Goal: Entertainment & Leisure: Consume media (video, audio)

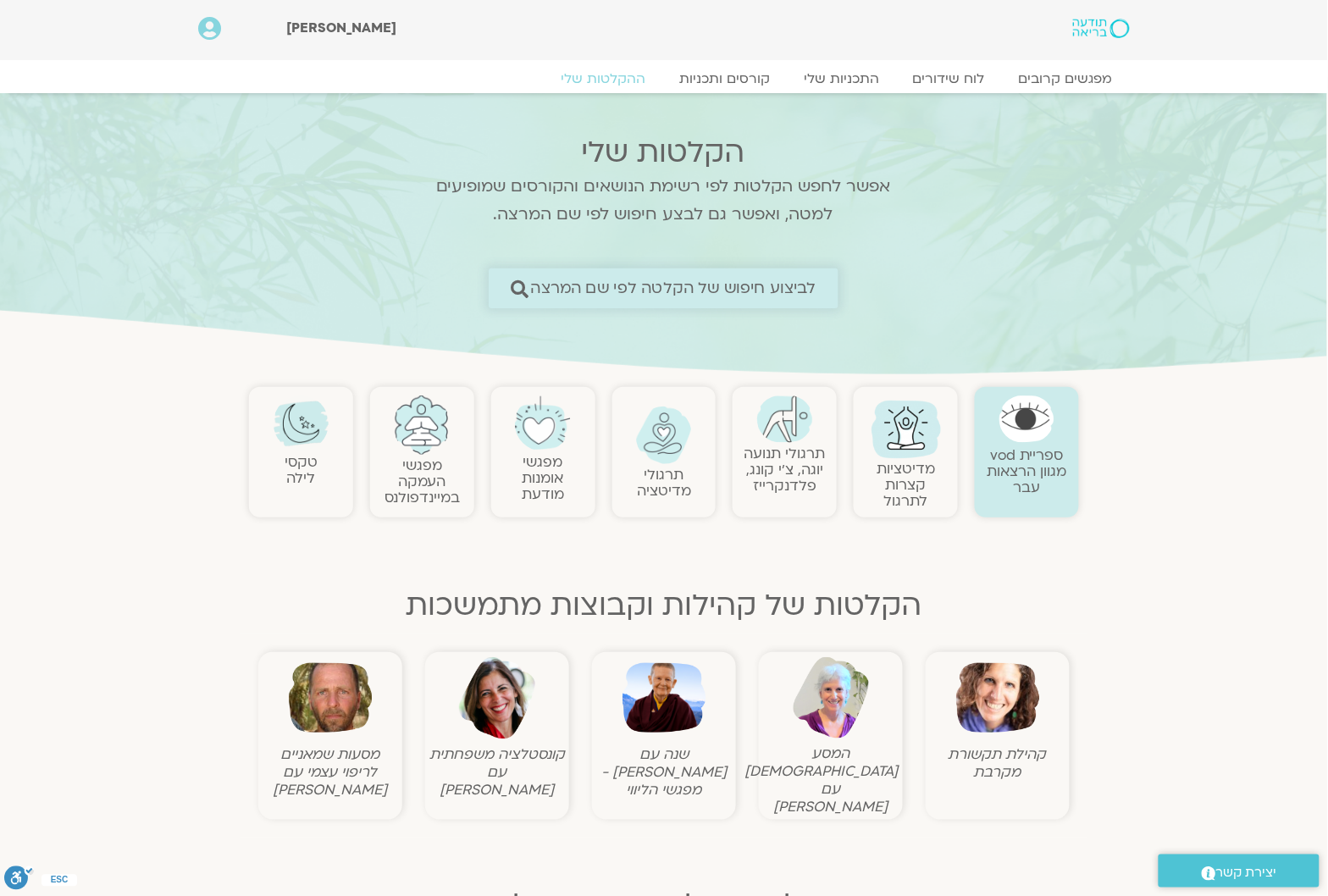
click at [794, 286] on span "לביצוע חיפוש של הקלטה לפי שם המרצה" at bounding box center [674, 288] width 286 height 18
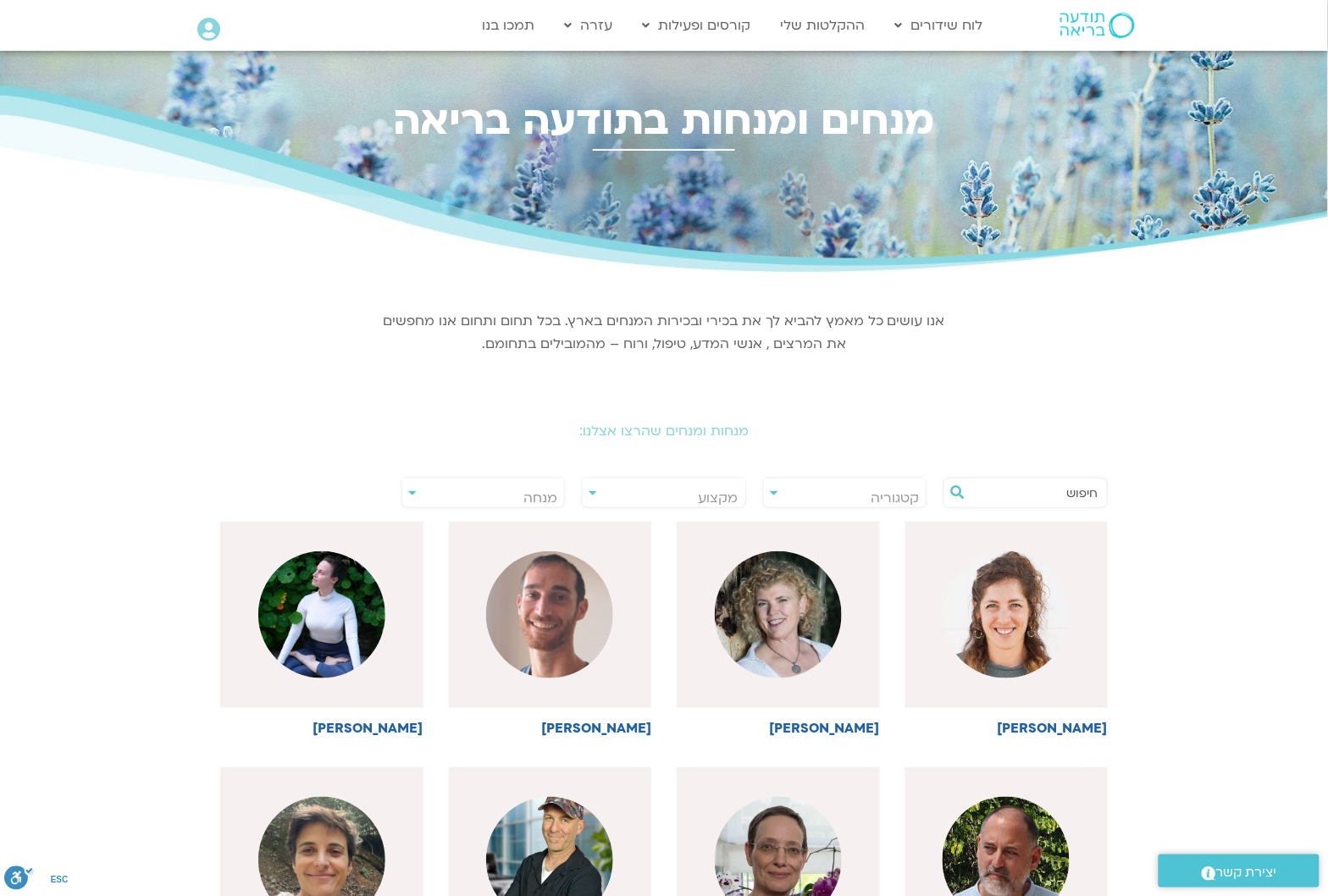
click at [1074, 492] on input "text" at bounding box center [1034, 493] width 129 height 29
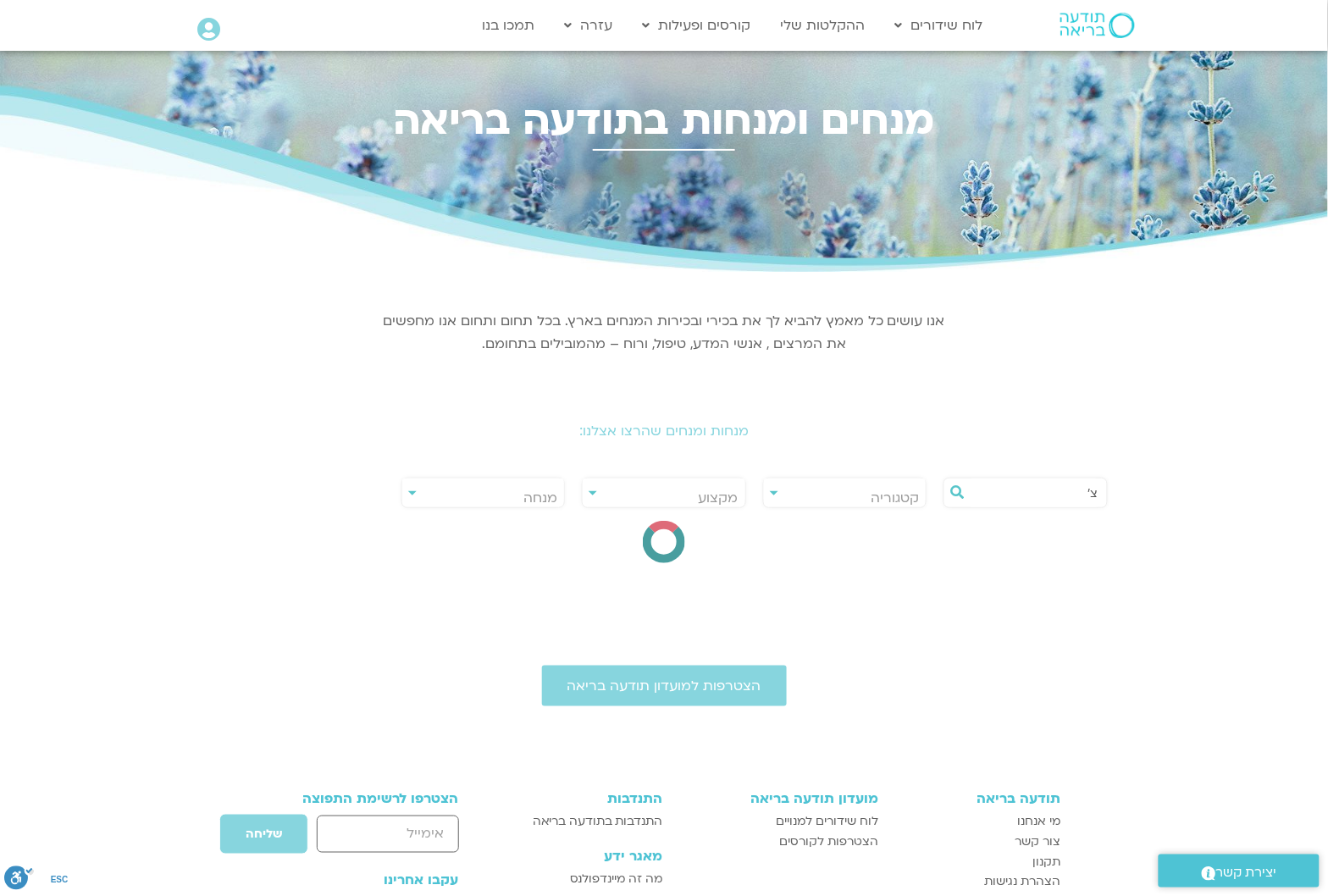
type input "צ"
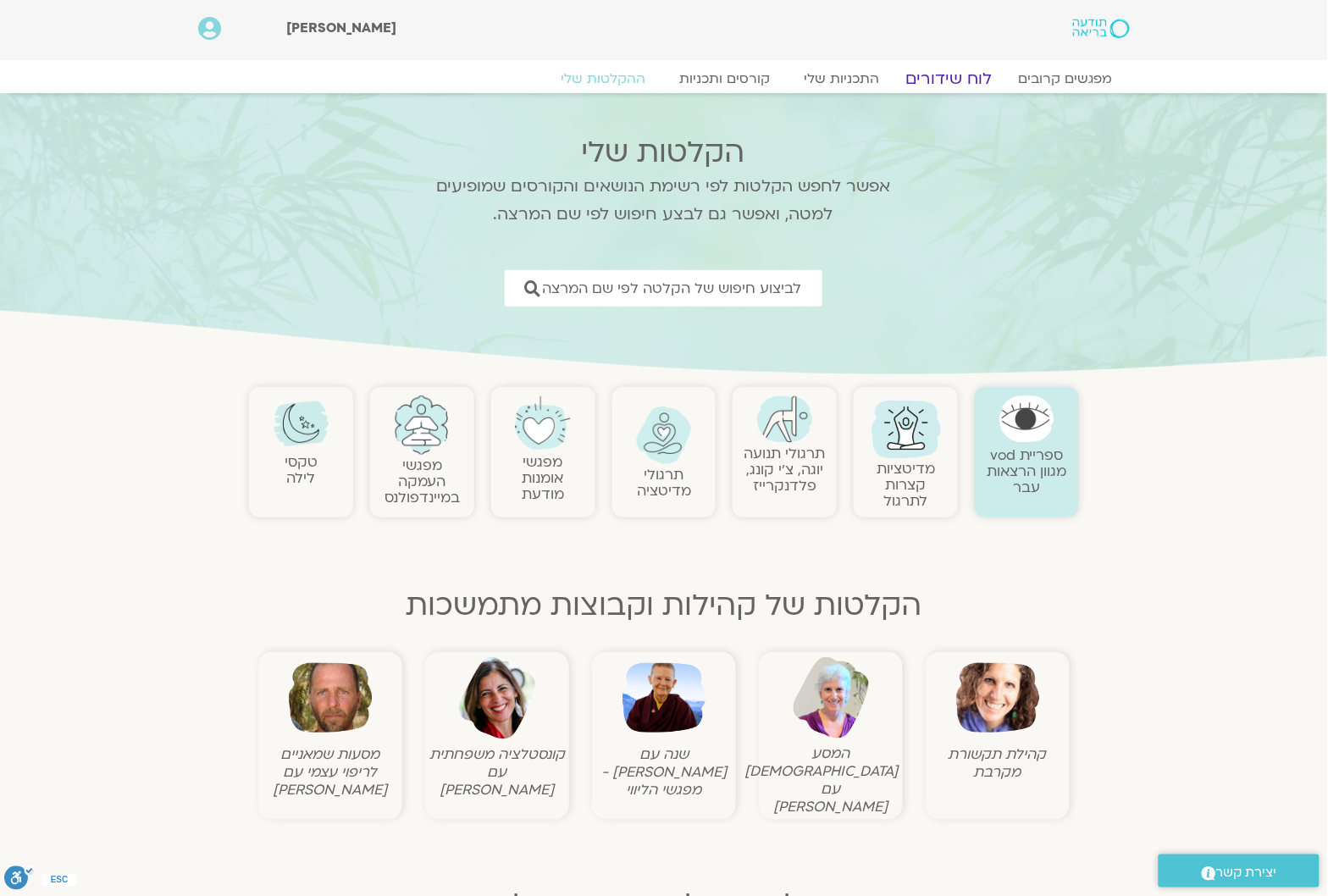
click at [937, 72] on link "לוח שידורים" at bounding box center [949, 79] width 127 height 20
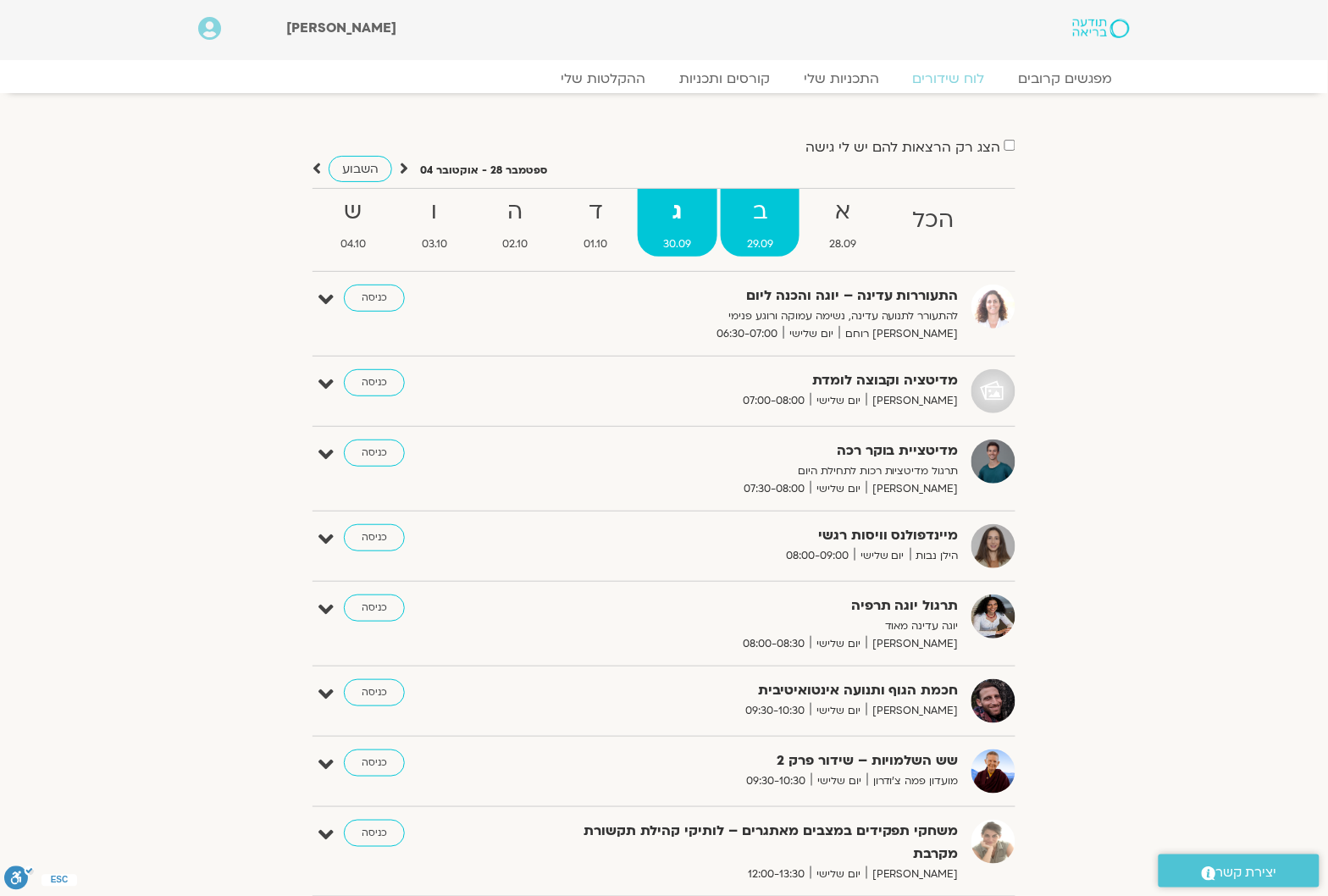
click at [759, 214] on strong "ב" at bounding box center [760, 211] width 79 height 38
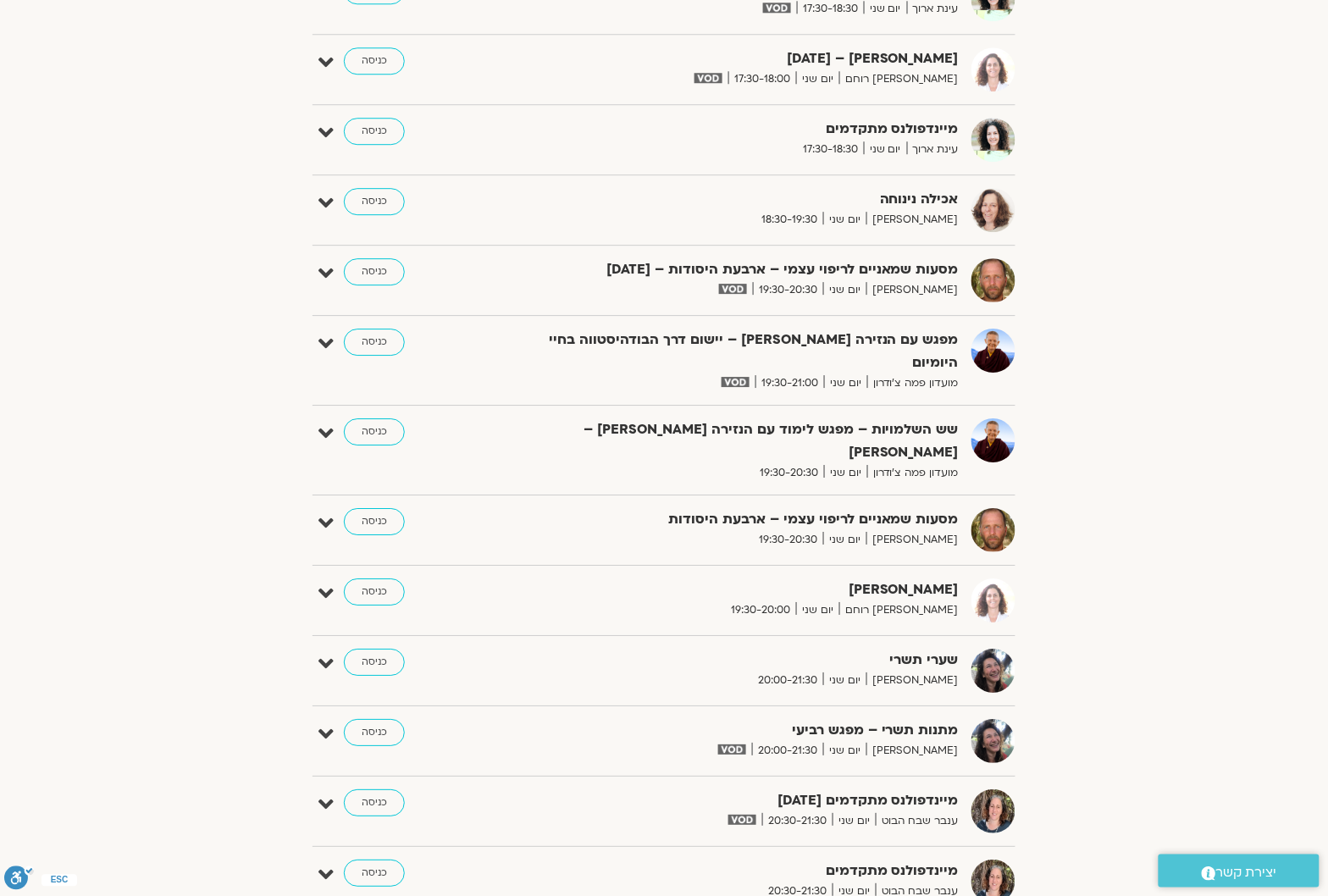
scroll to position [1270, 0]
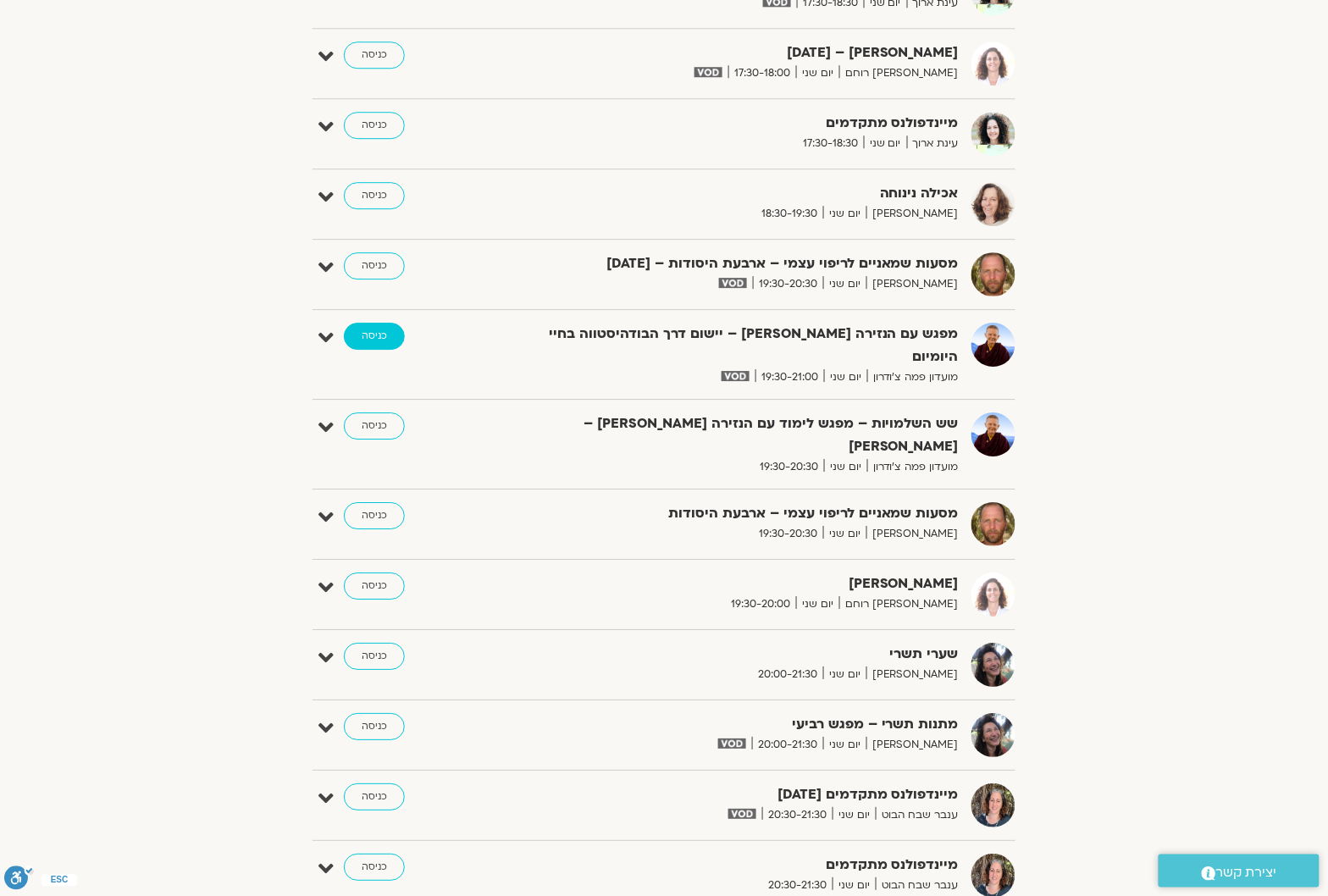
click at [371, 339] on link "כניסה" at bounding box center [375, 336] width 61 height 27
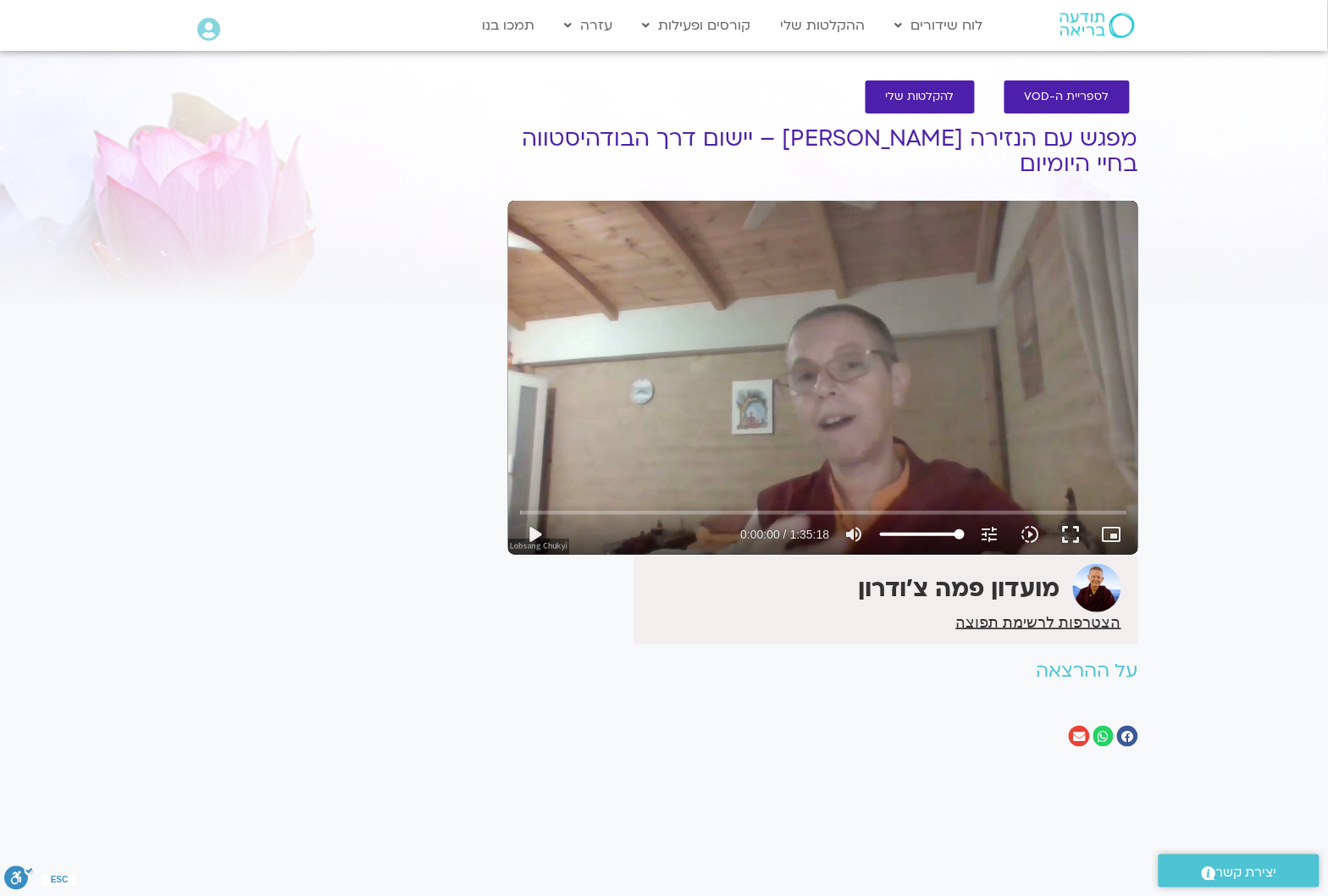
click at [783, 383] on div "Skip Ad play_arrow 0:00:00 / 1:35:18 volume_up Mute tune Resolution Auto 720p s…" at bounding box center [823, 378] width 630 height 354
click at [1067, 538] on button "fullscreen" at bounding box center [1072, 534] width 41 height 41
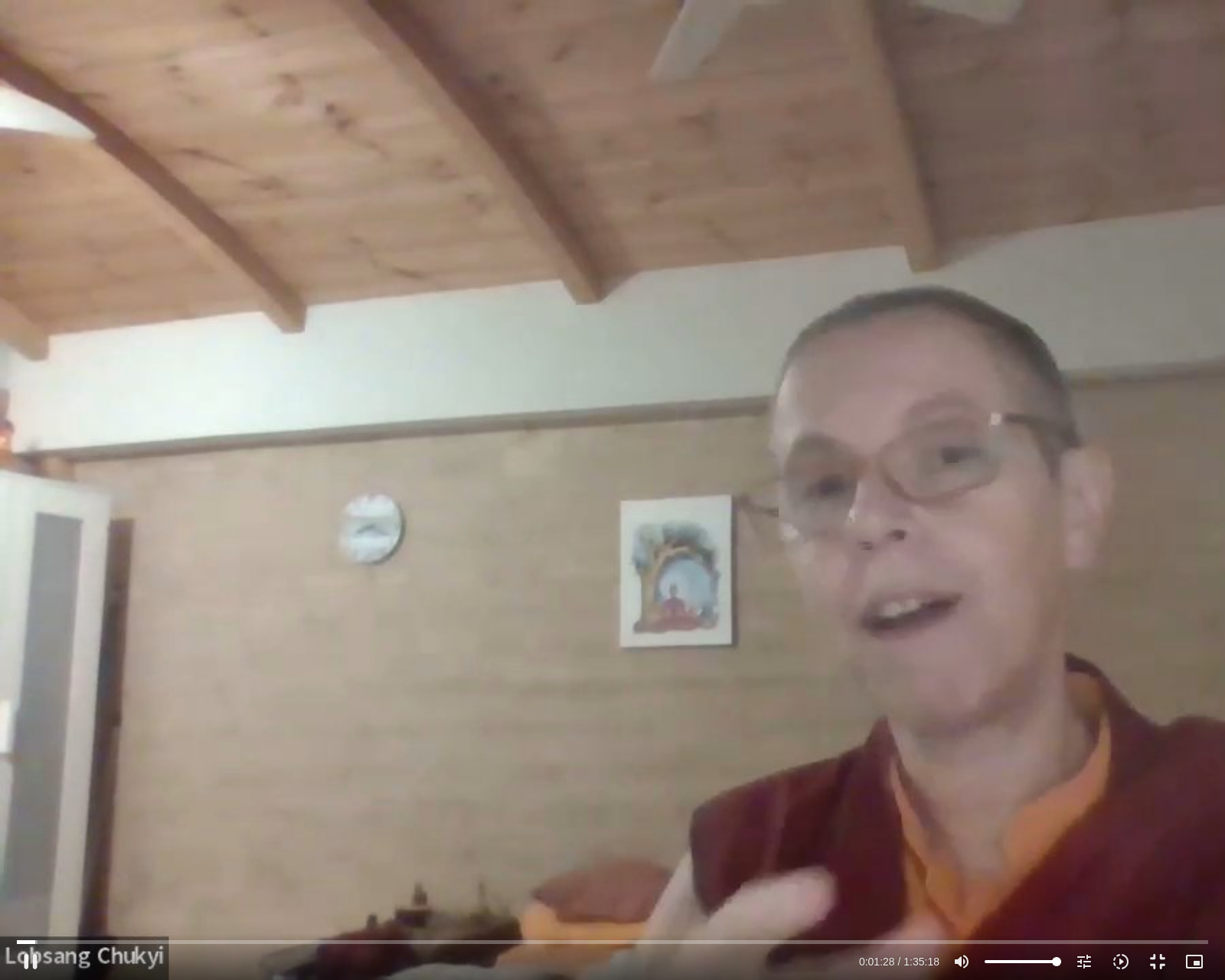
click at [358, 714] on div "Skip Ad 1:22:44 pause 0:01:28 / 1:35:18 volume_up Mute tune Resolution Auto 720…" at bounding box center [612, 490] width 1225 height 980
click at [446, 599] on div "Skip Ad 1:22:44 play_arrow 0:01:29 / 1:35:18 volume_up Mute tune Resolution Aut…" at bounding box center [612, 490] width 1225 height 980
click at [190, 545] on div "Skip Ad 1:22:44 pause 0:06:36 / 1:35:18 volume_up Mute tune Resolution Auto 720…" at bounding box center [612, 490] width 1225 height 980
click at [190, 545] on div "Skip Ad 1:22:44 play_arrow 0:06:36 / 1:35:18 volume_up Mute tune Resolution Aut…" at bounding box center [612, 490] width 1225 height 980
click at [90, 667] on div "Skip Ad 1:21:40 pause 0:09:01 / 1:35:18 volume_up Mute tune Resolution Auto 720…" at bounding box center [612, 490] width 1225 height 980
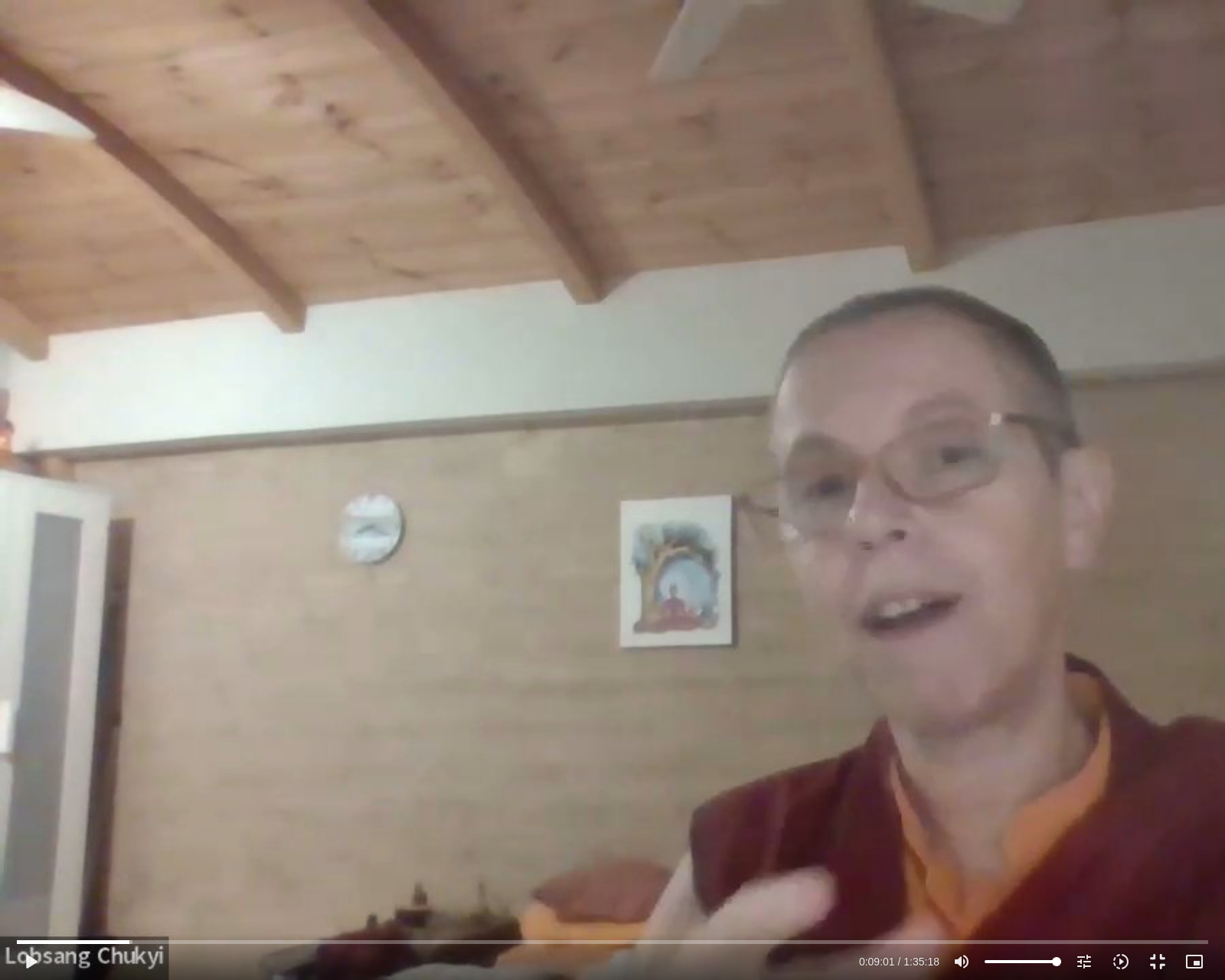
click at [131, 517] on div "Skip Ad 1:21:40 play_arrow 0:09:01 / 1:35:18 volume_up Mute tune Resolution Aut…" at bounding box center [612, 490] width 1225 height 980
click at [211, 810] on input "Seek" at bounding box center [612, 941] width 1191 height 9
click at [301, 778] on div "Skip Ad 15:15 pause 0:15:18 / 1:35:18 volume_up Mute tune Resolution Auto 720p …" at bounding box center [612, 490] width 1225 height 980
click at [29, 810] on button "play_arrow" at bounding box center [31, 962] width 37 height 37
click at [203, 810] on input "Seek" at bounding box center [612, 941] width 1191 height 9
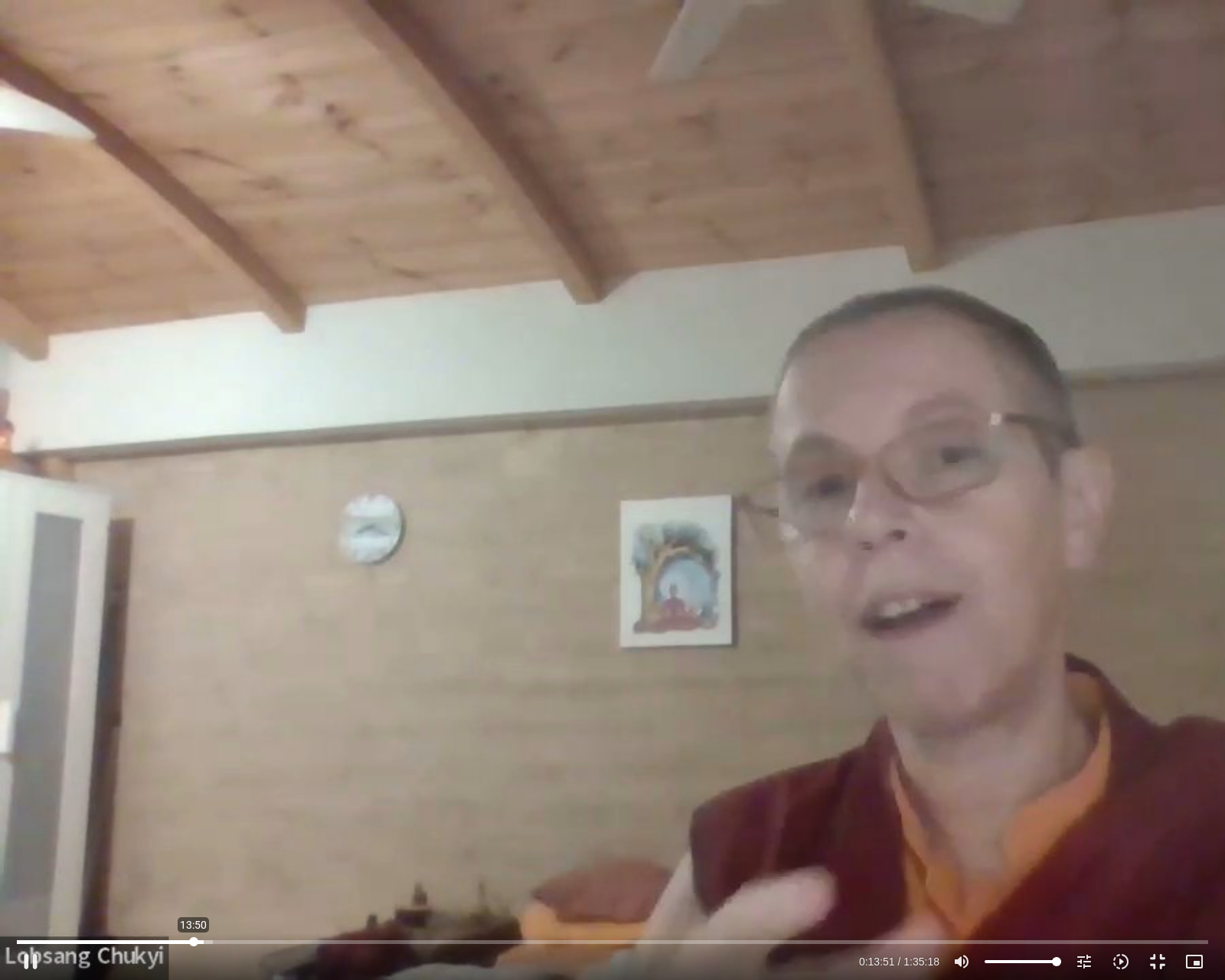
click at [193, 810] on input "Seek" at bounding box center [612, 941] width 1191 height 9
click at [347, 789] on div "Skip Ad 13:50 pause 0:15:23 / 1:35:18 volume_up Mute tune Resolution Auto 720p …" at bounding box center [612, 490] width 1225 height 980
click at [329, 781] on div "Skip Ad 13:50 play_arrow 0:15:24 / 1:35:18 volume_up Mute tune Resolution Auto …" at bounding box center [612, 490] width 1225 height 980
click at [61, 655] on div "Skip Ad 13:50 pause 0:15:52 / 1:35:18 volume_up Mute tune Resolution Auto 720p …" at bounding box center [612, 490] width 1225 height 980
click at [61, 655] on div "Skip Ad 13:50 play_arrow 0:15:52 / 1:35:18 volume_up Mute tune Resolution Auto …" at bounding box center [612, 490] width 1225 height 980
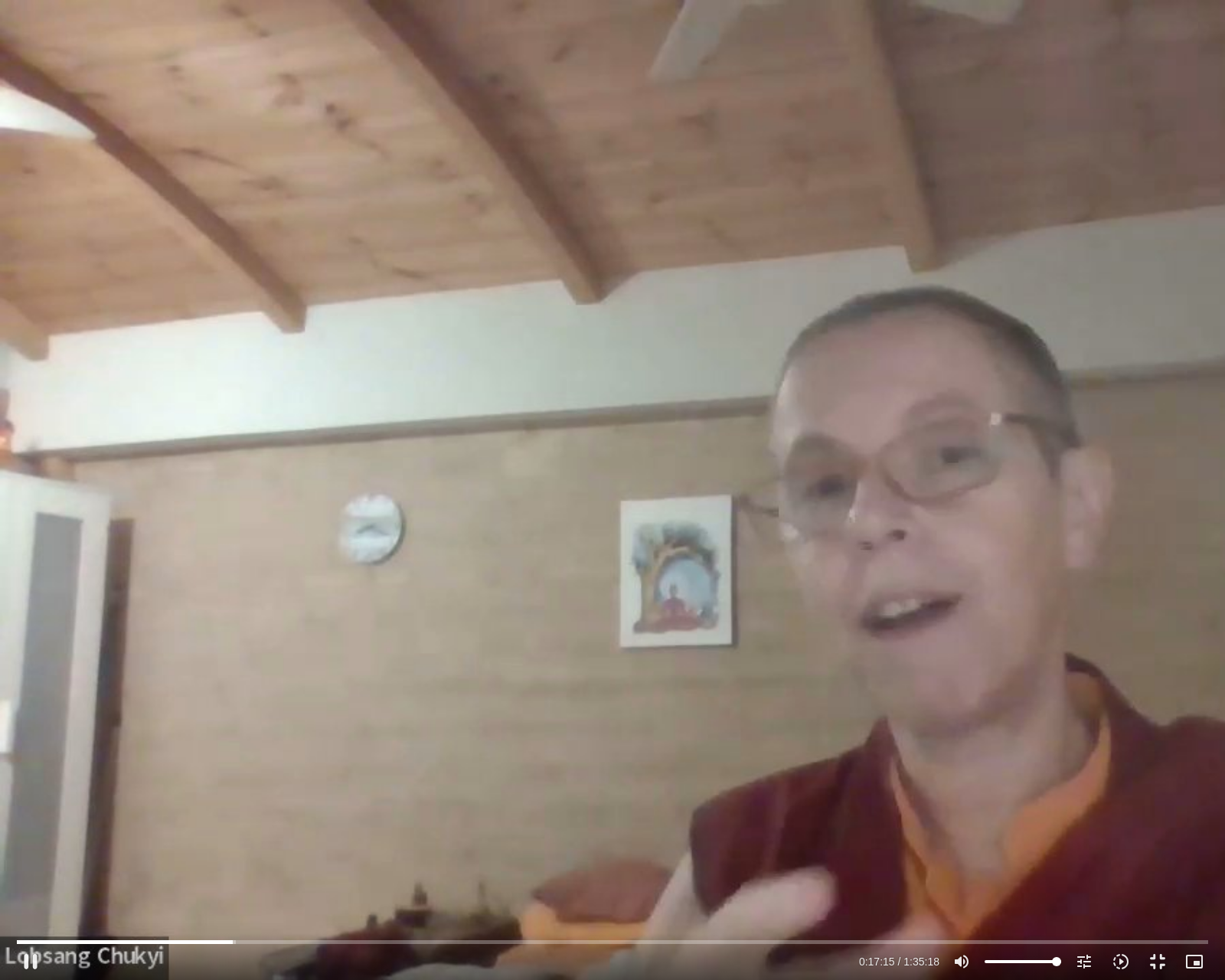
click at [13, 505] on div "Skip Ad 13:50 pause 0:17:15 / 1:35:18 volume_up Mute tune Resolution Auto 720p …" at bounding box center [612, 490] width 1225 height 980
click at [29, 810] on button "play_arrow" at bounding box center [31, 962] width 37 height 37
click at [1154, 810] on button "fullscreen_exit" at bounding box center [1158, 962] width 37 height 37
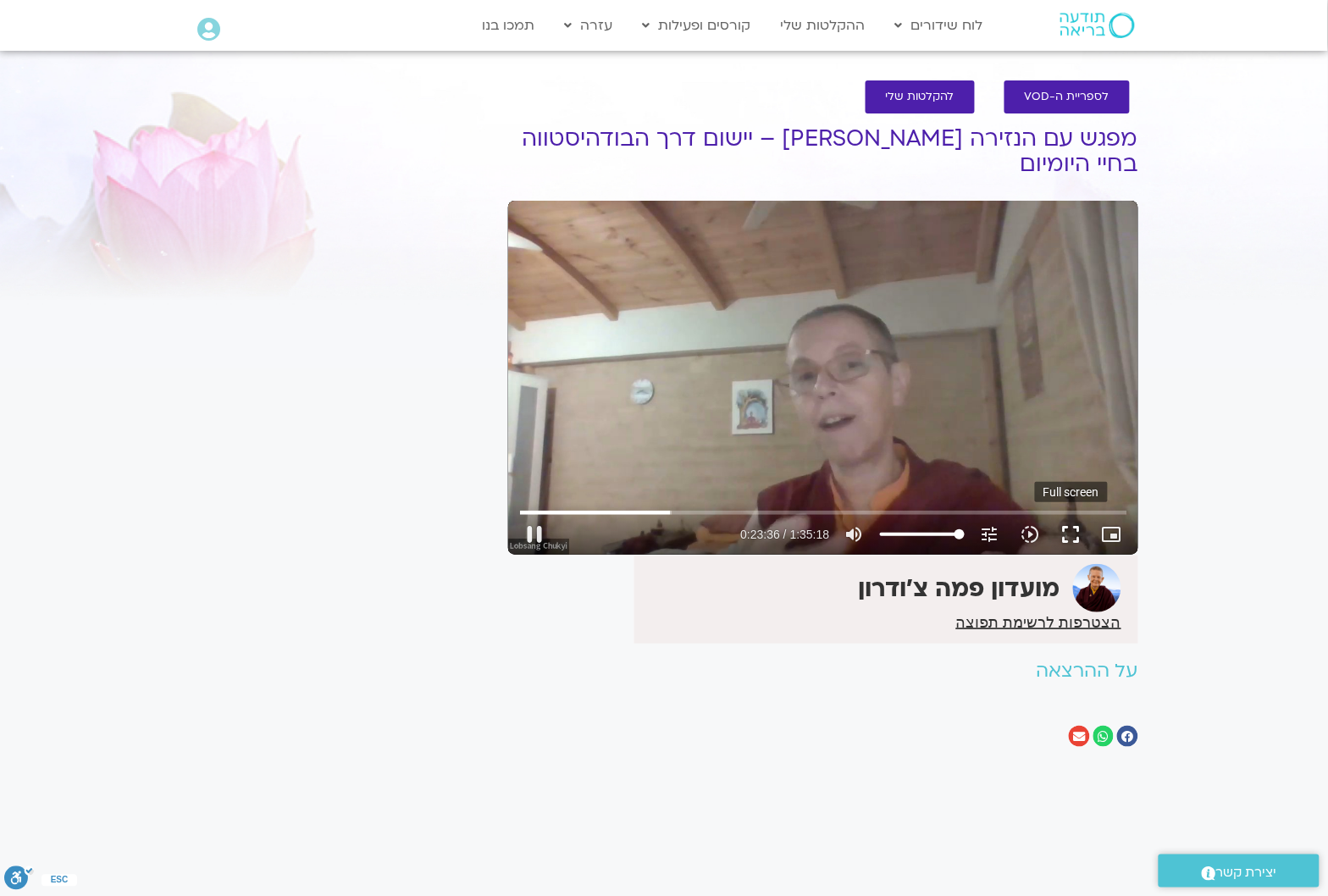
click at [1073, 540] on button "fullscreen" at bounding box center [1072, 534] width 41 height 41
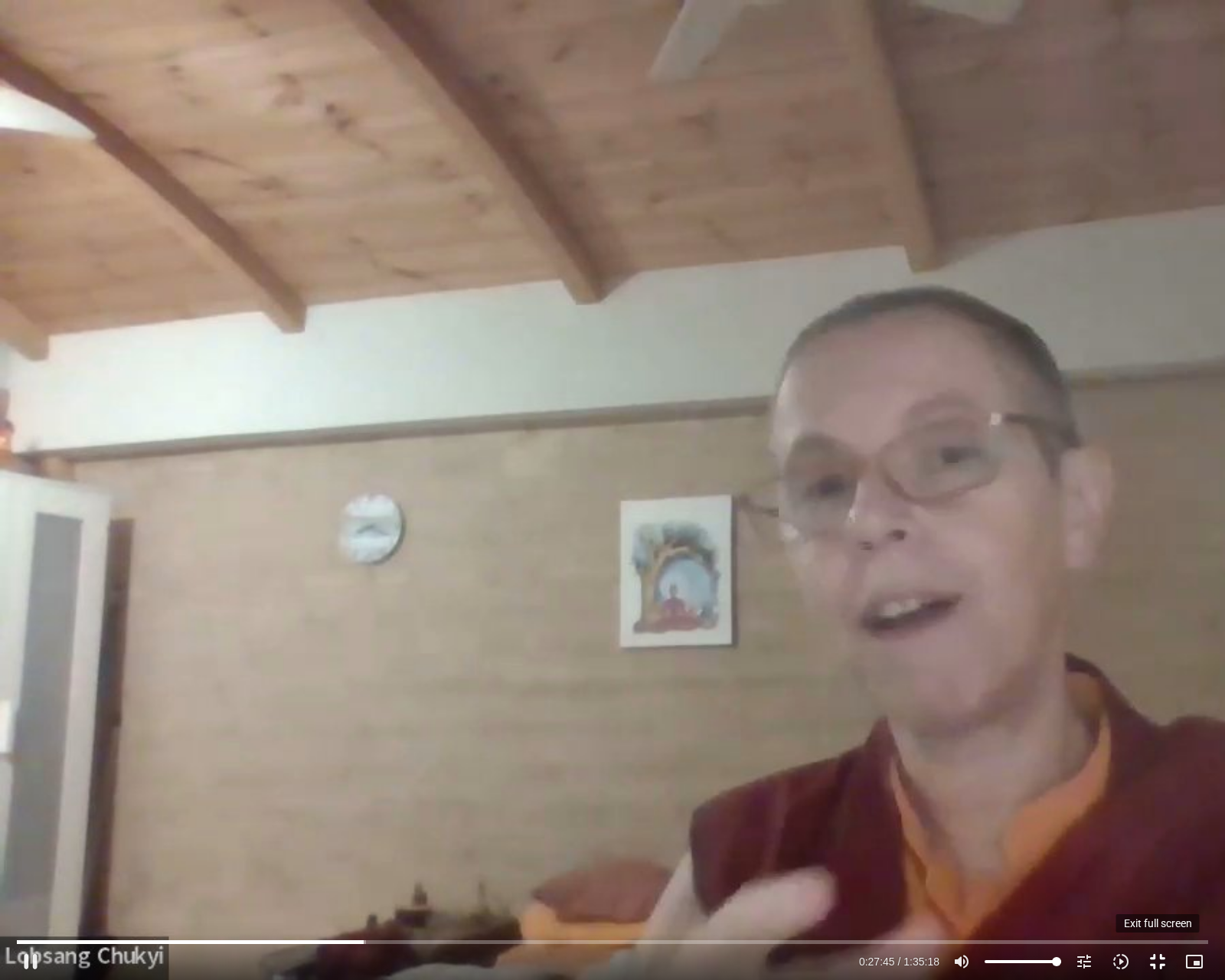
click at [1159, 810] on button "fullscreen_exit" at bounding box center [1158, 962] width 37 height 37
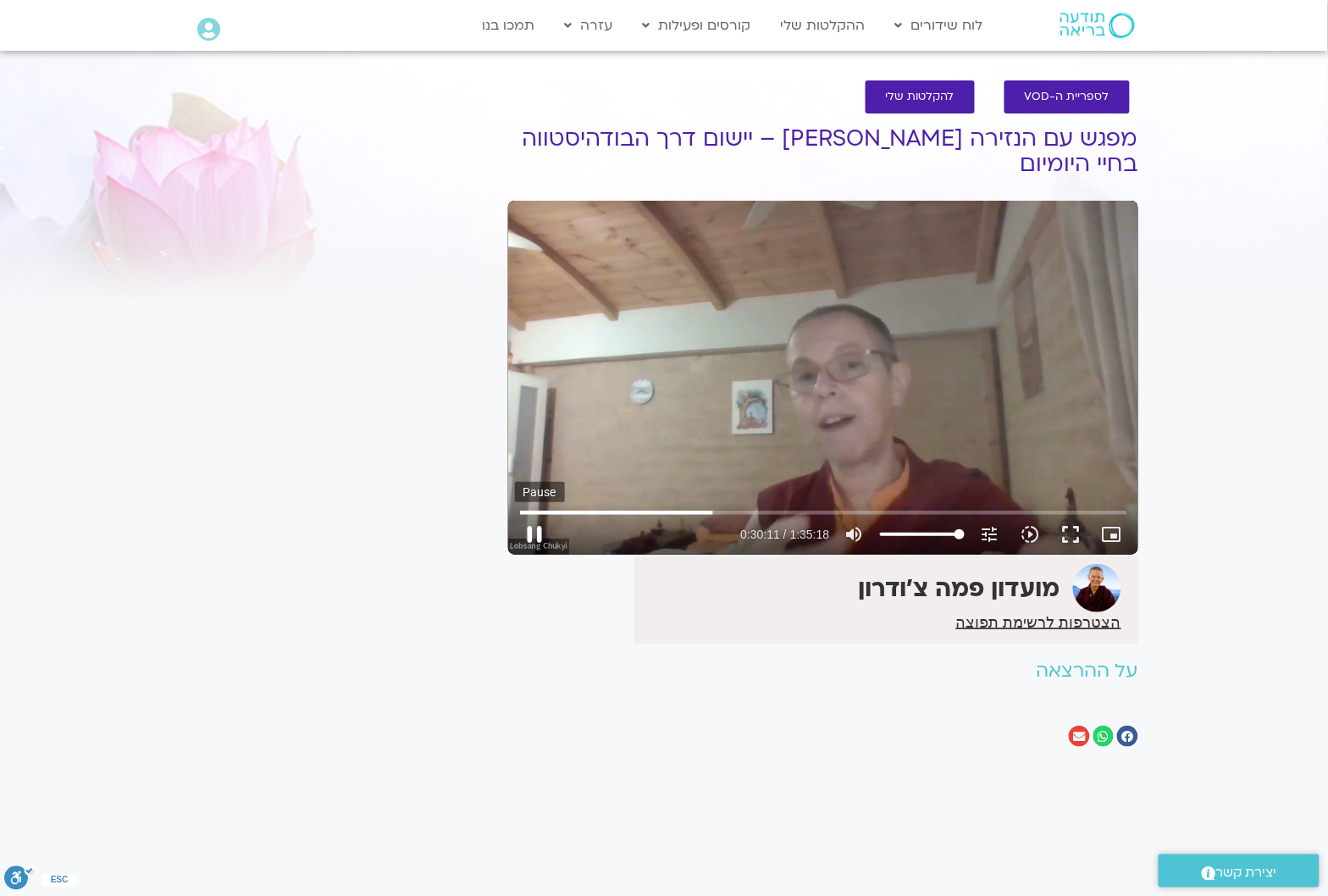
click at [538, 534] on button "pause" at bounding box center [535, 534] width 41 height 41
type input "1811.720119"
